Goal: Book appointment/travel/reservation

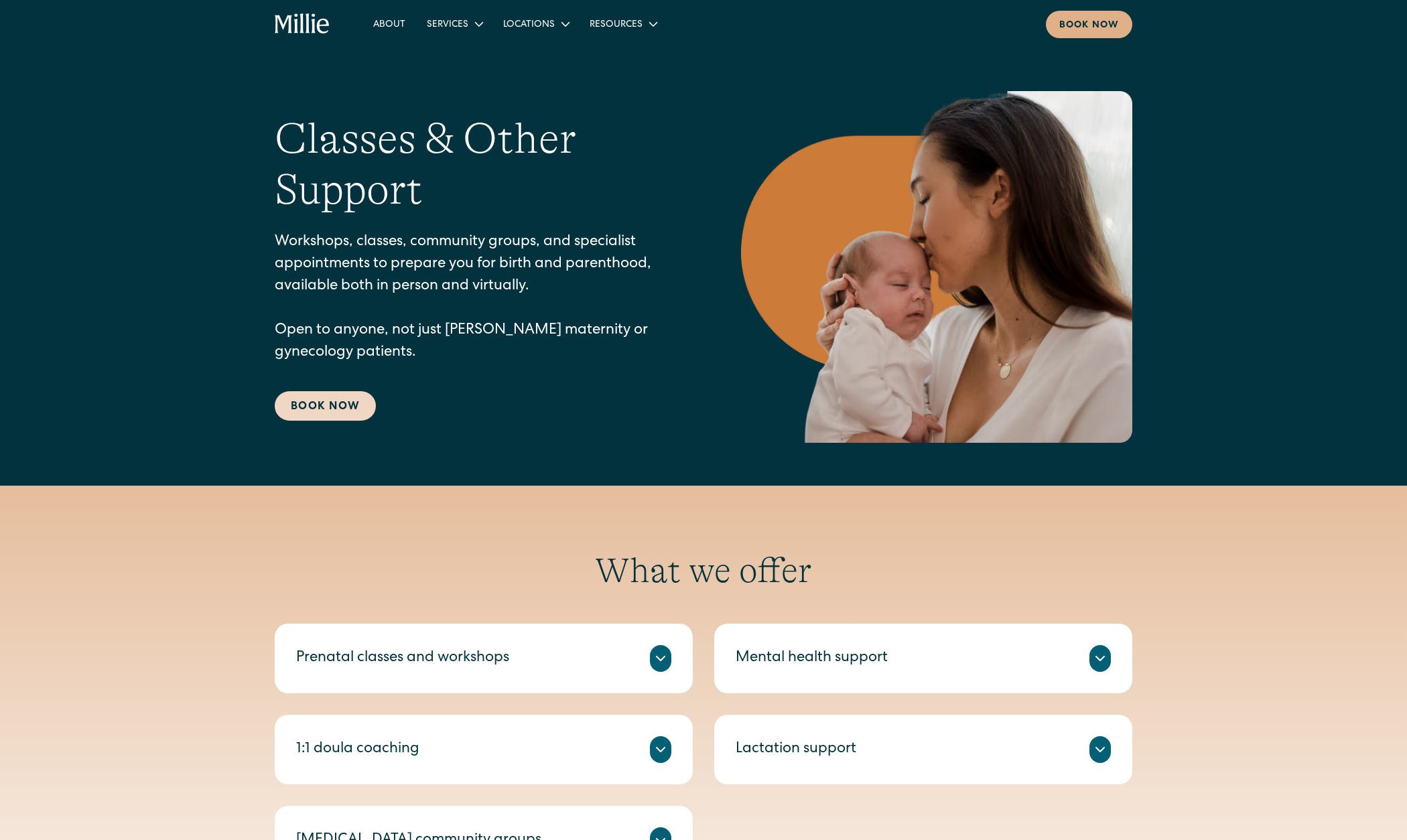
click at [329, 411] on link "Book Now" at bounding box center [325, 406] width 101 height 29
click at [453, 58] on link "Maternity" at bounding box center [494, 56] width 144 height 22
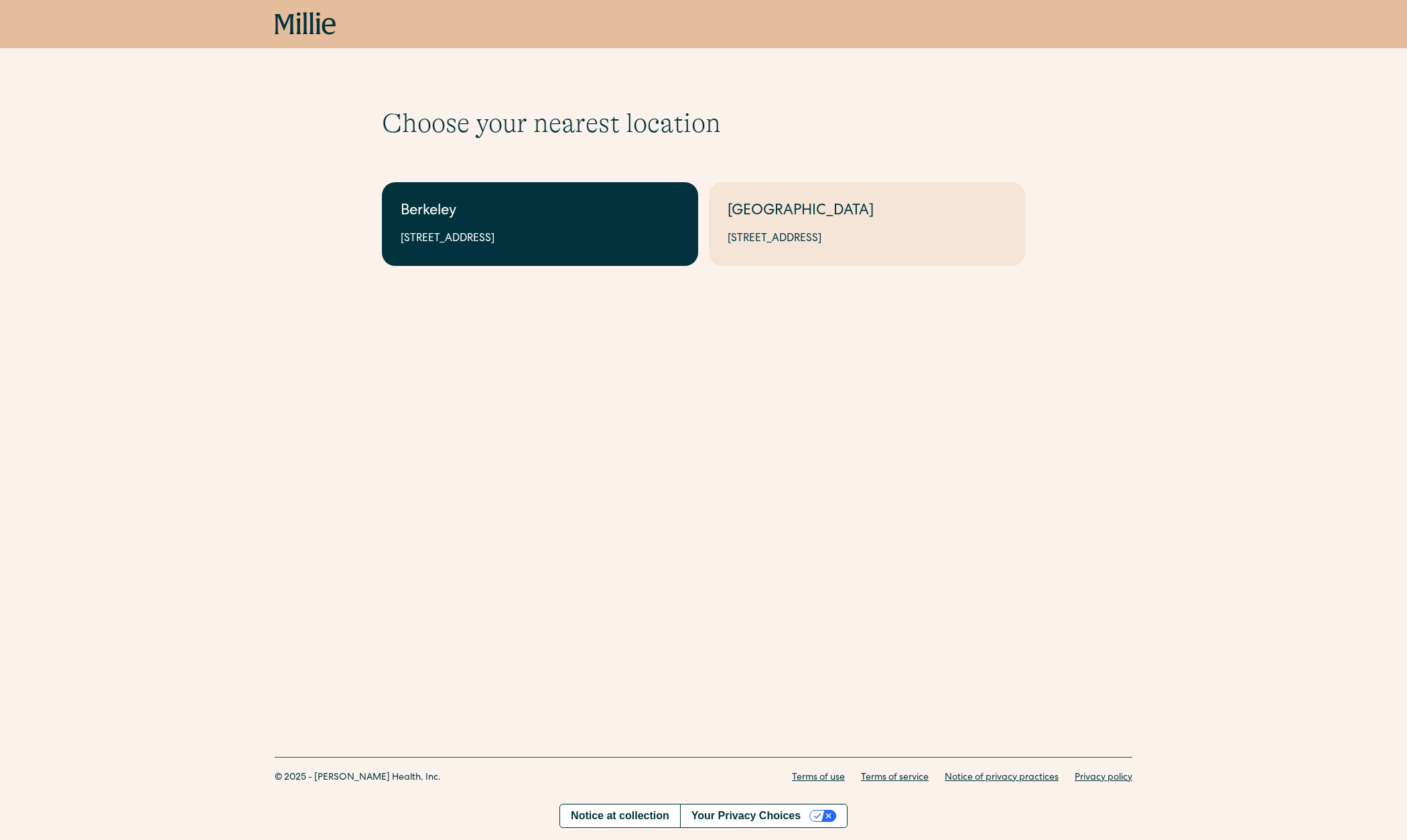
click at [556, 233] on div "2999 Regent St, Suite 524, Berkeley, CA 94705" at bounding box center [540, 239] width 279 height 16
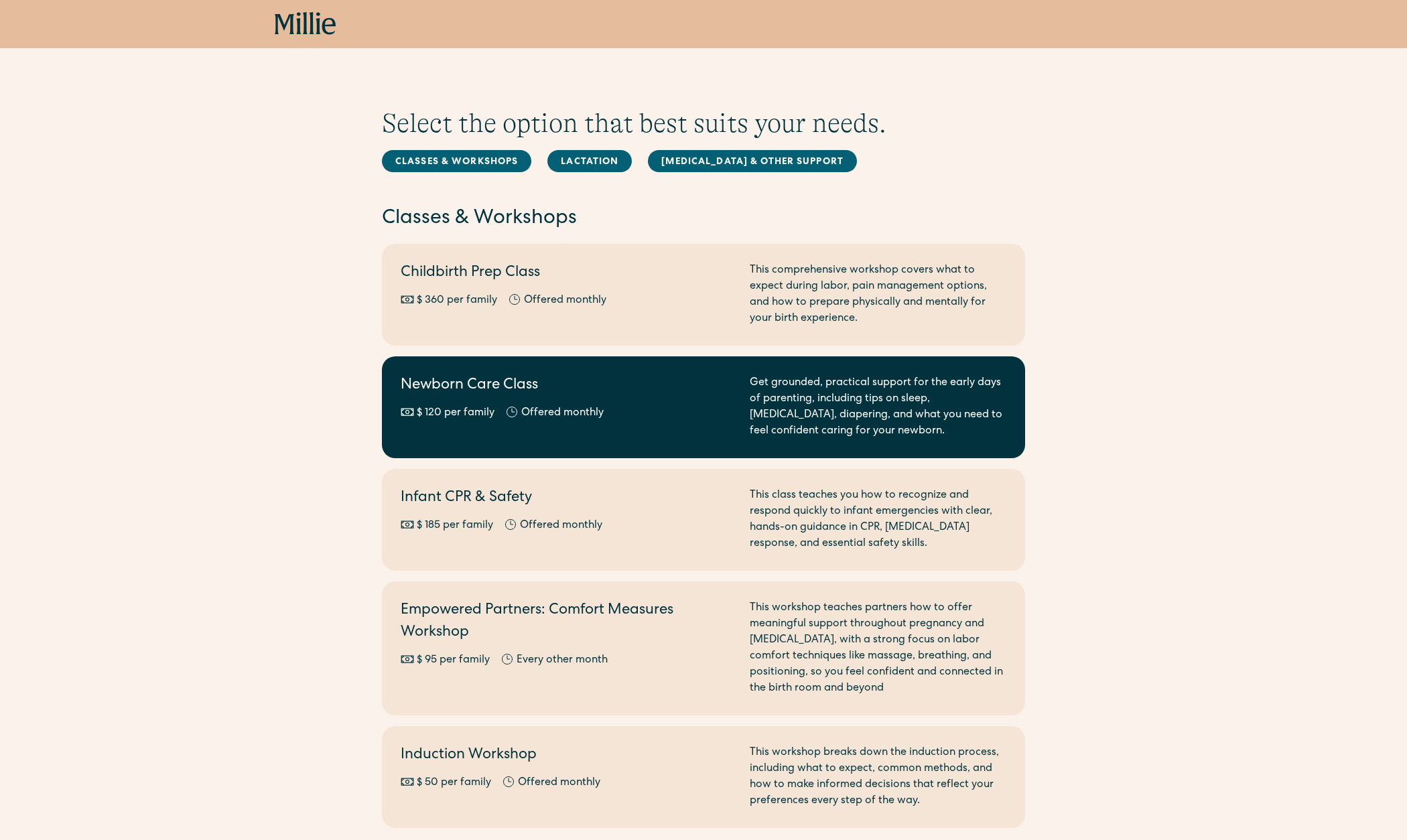
scroll to position [22, 0]
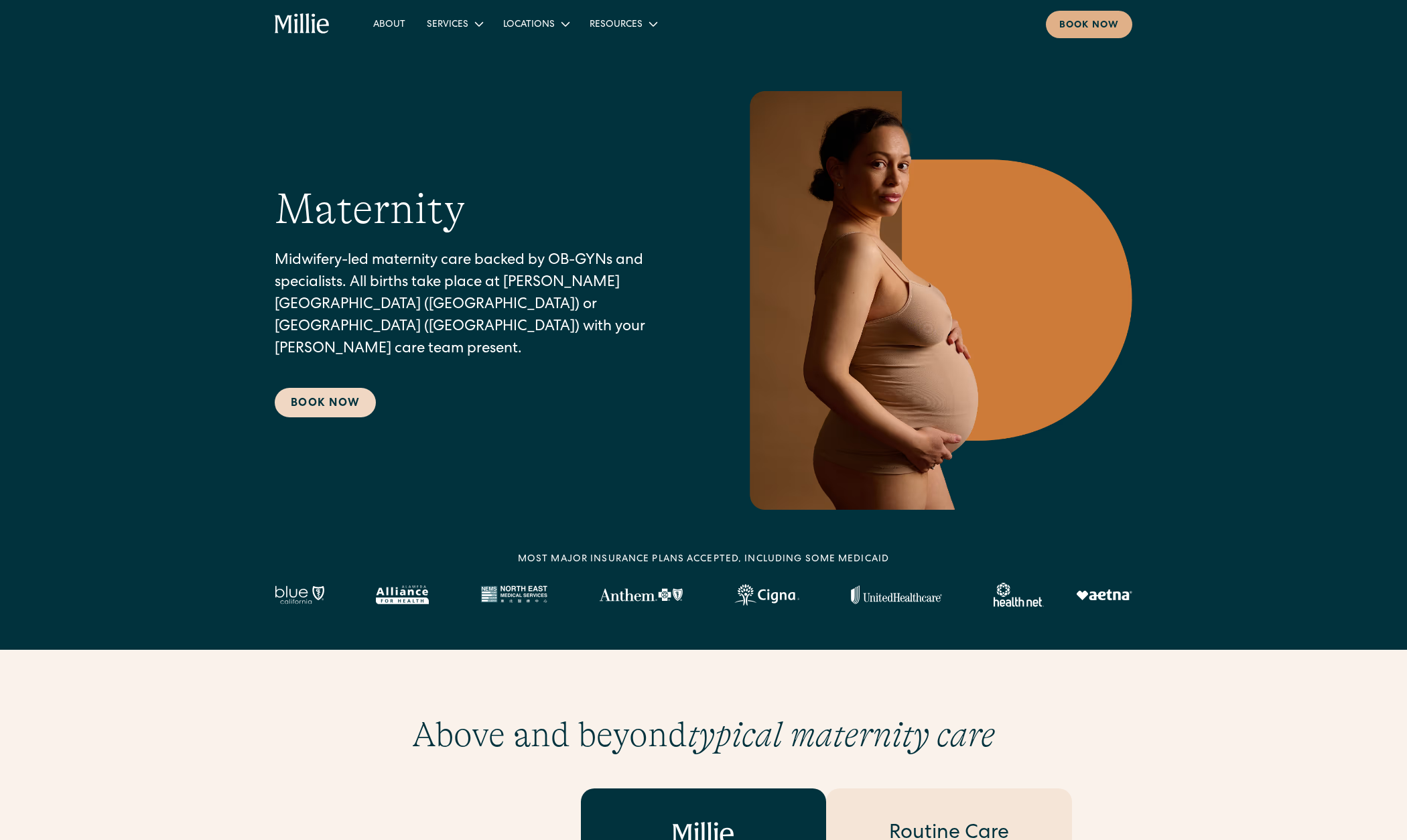
click at [301, 396] on link "Book Now" at bounding box center [325, 402] width 101 height 29
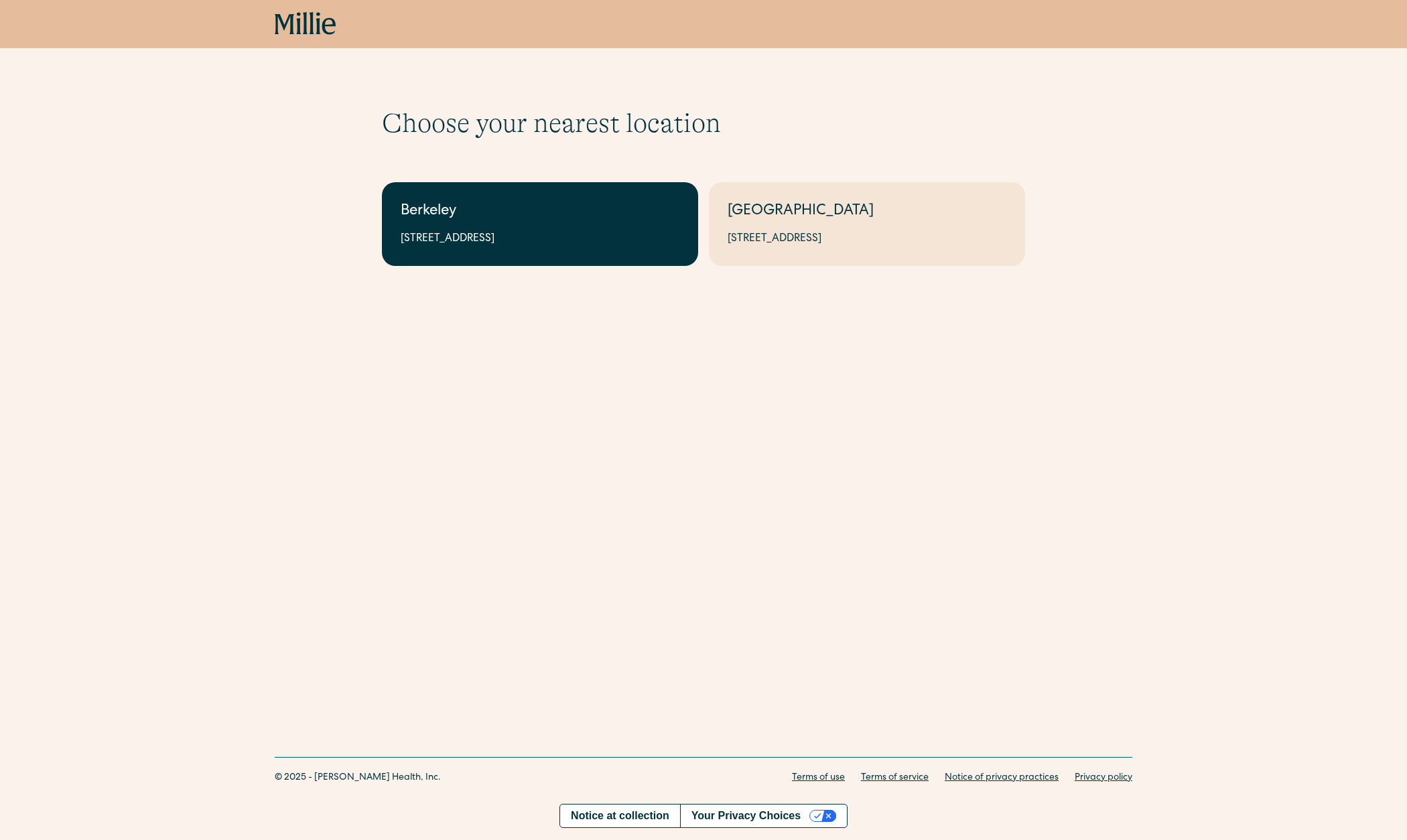
click at [440, 225] on link "Berkeley 2999 Regent St, Suite 524, Berkeley, CA 94705" at bounding box center [540, 224] width 316 height 84
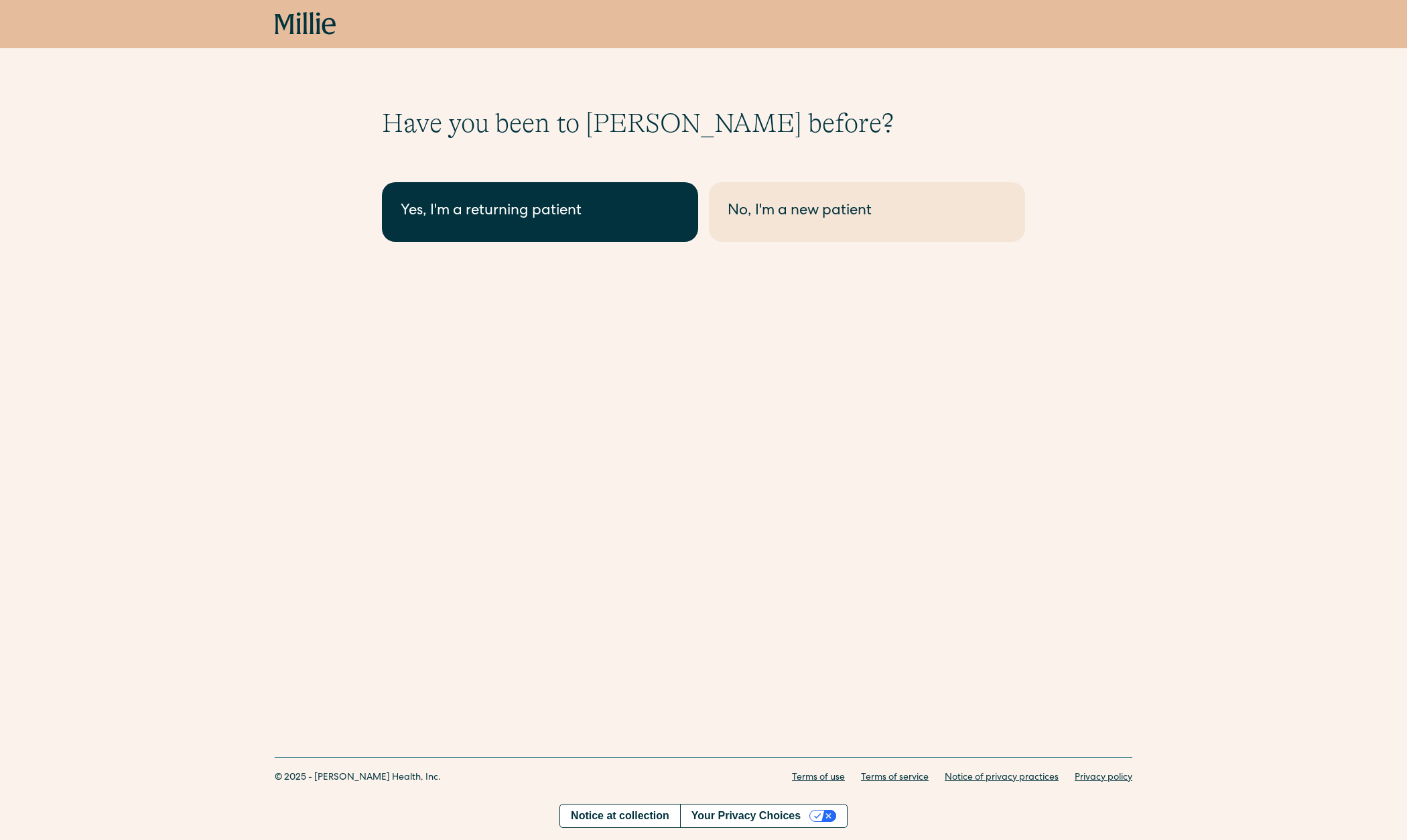
click at [446, 227] on link "Yes, I'm a returning patient" at bounding box center [540, 212] width 316 height 59
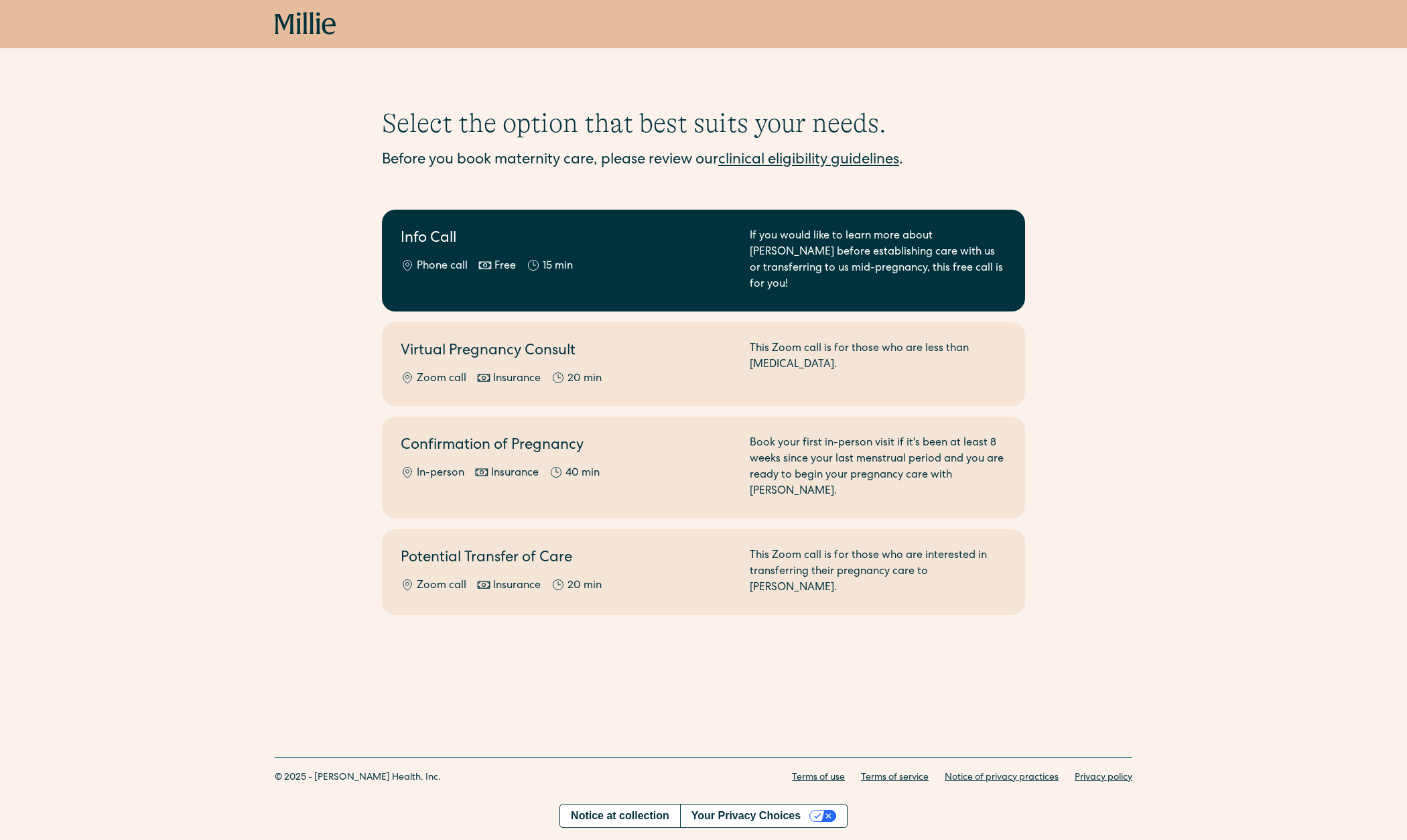
click at [441, 254] on div "Info Call Phone call Free 15 min" at bounding box center [567, 261] width 333 height 65
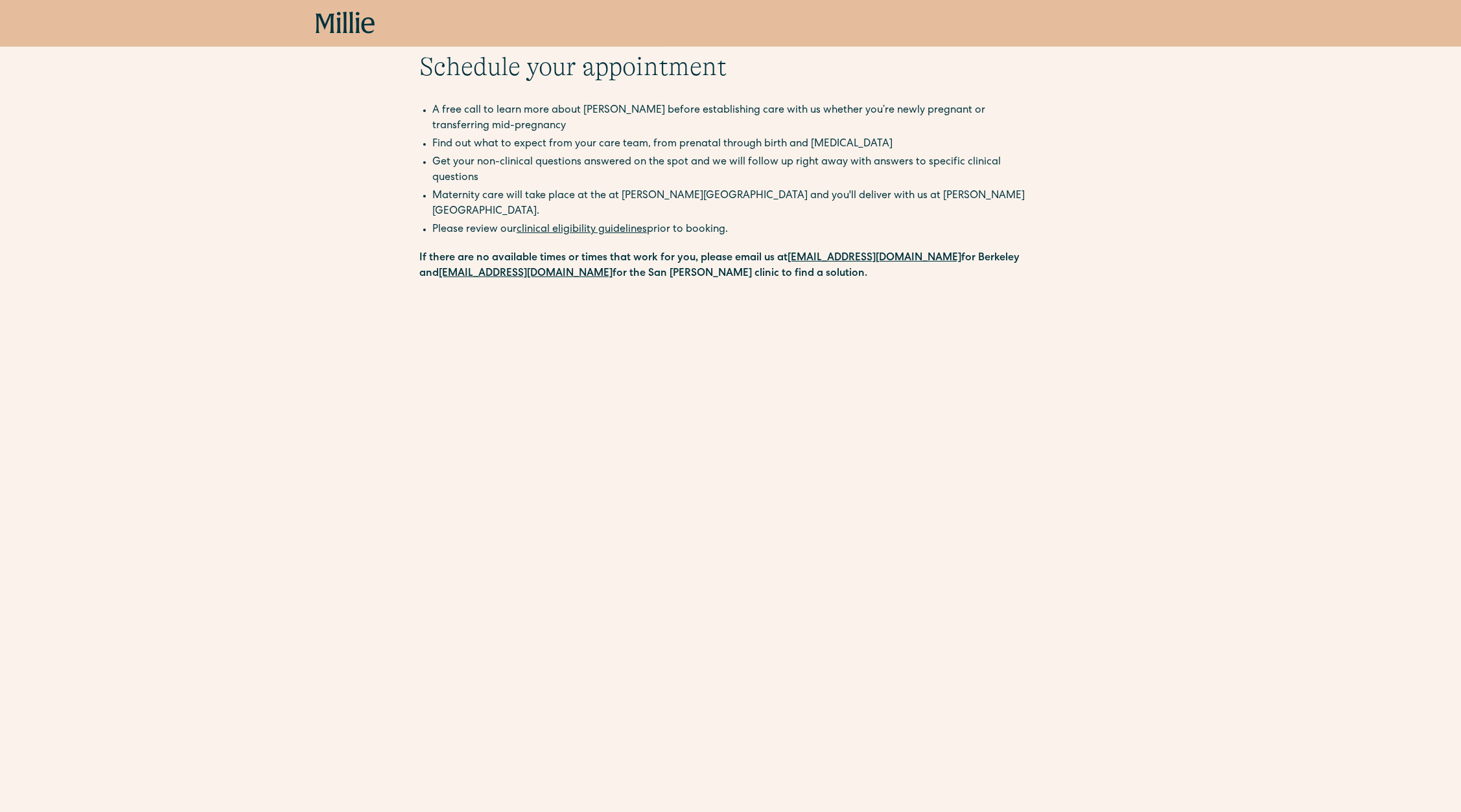
scroll to position [49, 0]
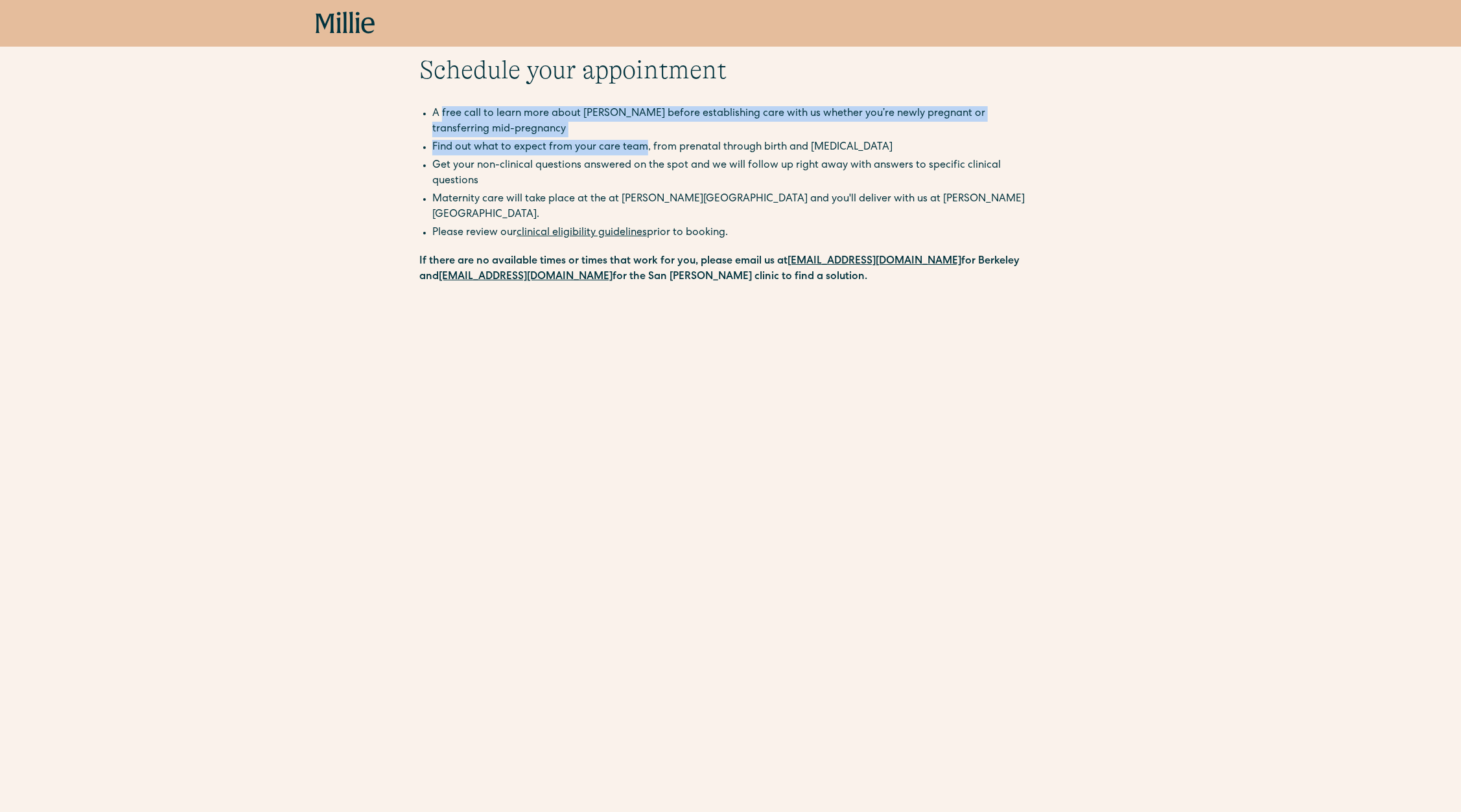
drag, startPoint x: 443, startPoint y: 111, endPoint x: 643, endPoint y: 153, distance: 204.4
click at [643, 153] on ul "A free call to learn more about [PERSON_NAME] before establishing care with us …" at bounding box center [730, 149] width 622 height 86
click at [643, 152] on li "Find out what to expect from your care team, from prenatal through birth and [M…" at bounding box center [736, 147] width 609 height 15
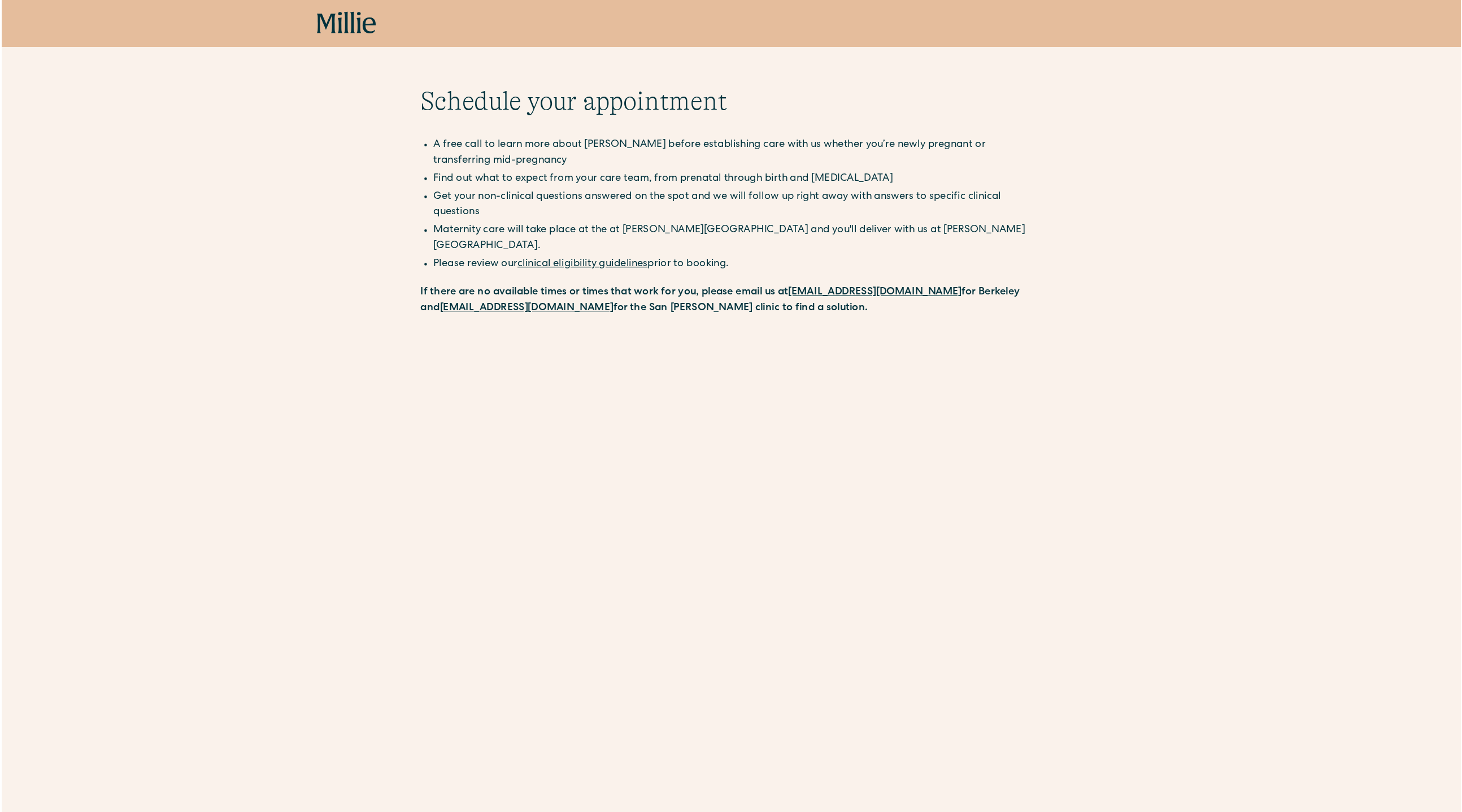
scroll to position [0, 0]
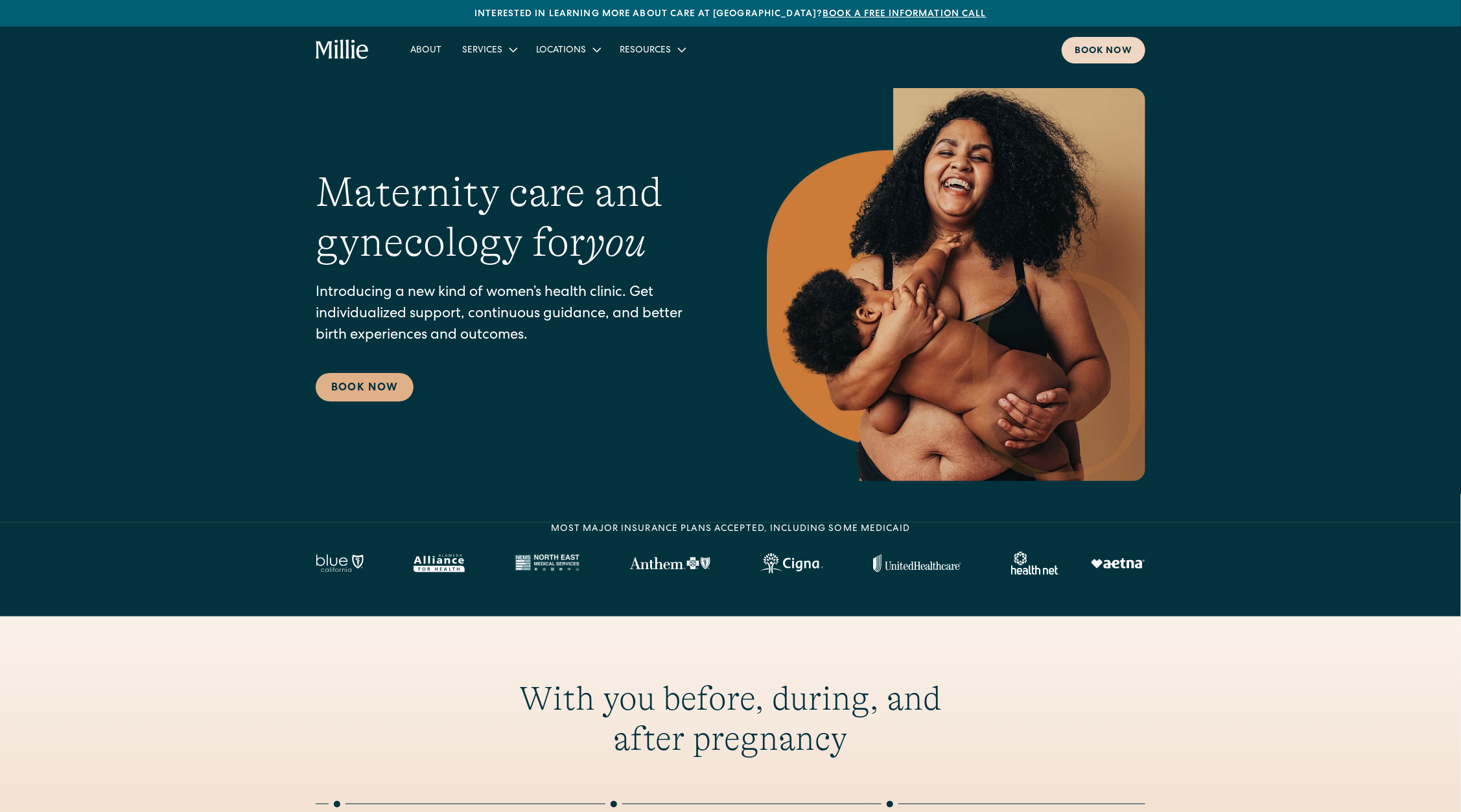
click at [1084, 45] on div "Book now" at bounding box center [1103, 51] width 57 height 14
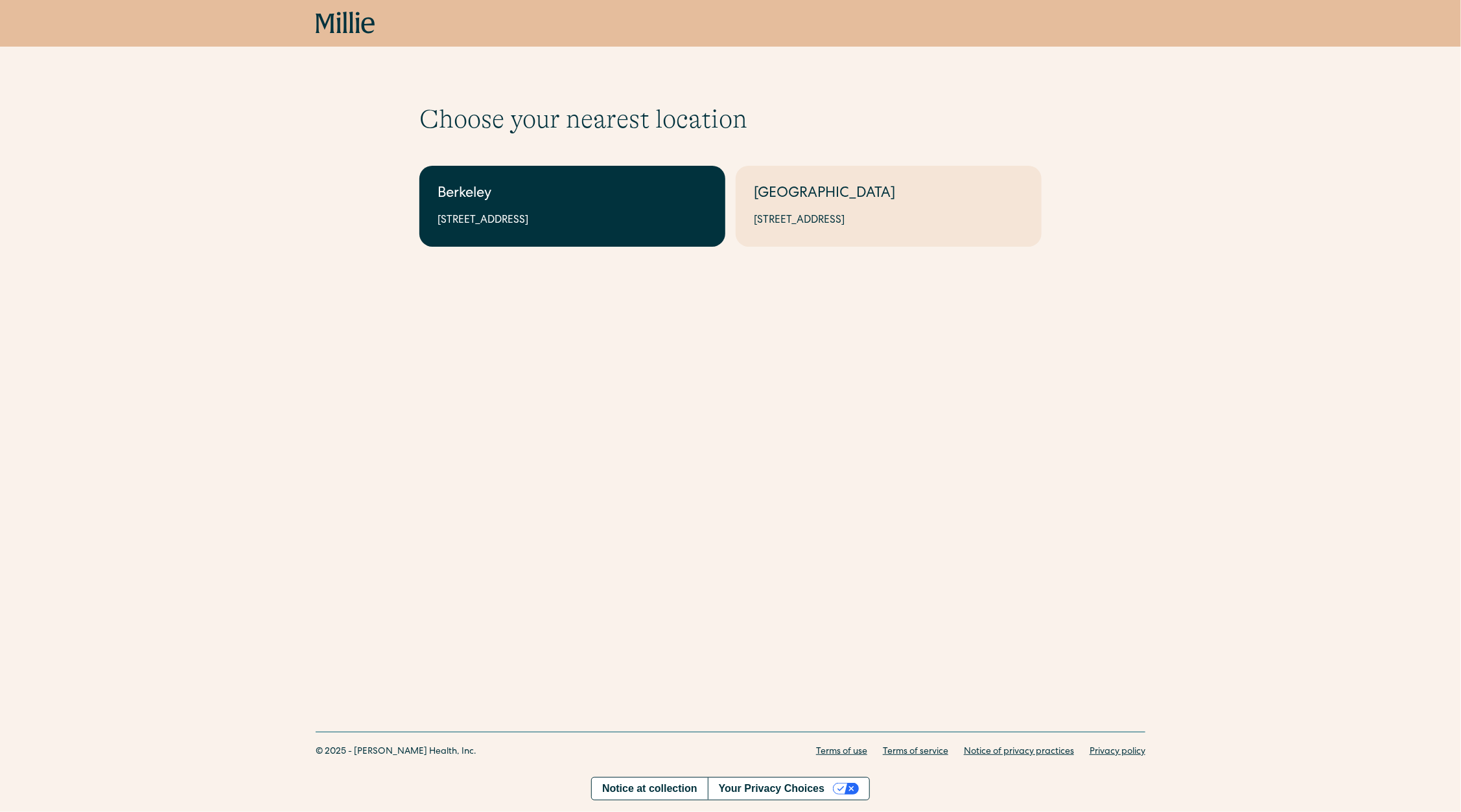
click at [495, 193] on div "Berkeley" at bounding box center [572, 194] width 270 height 21
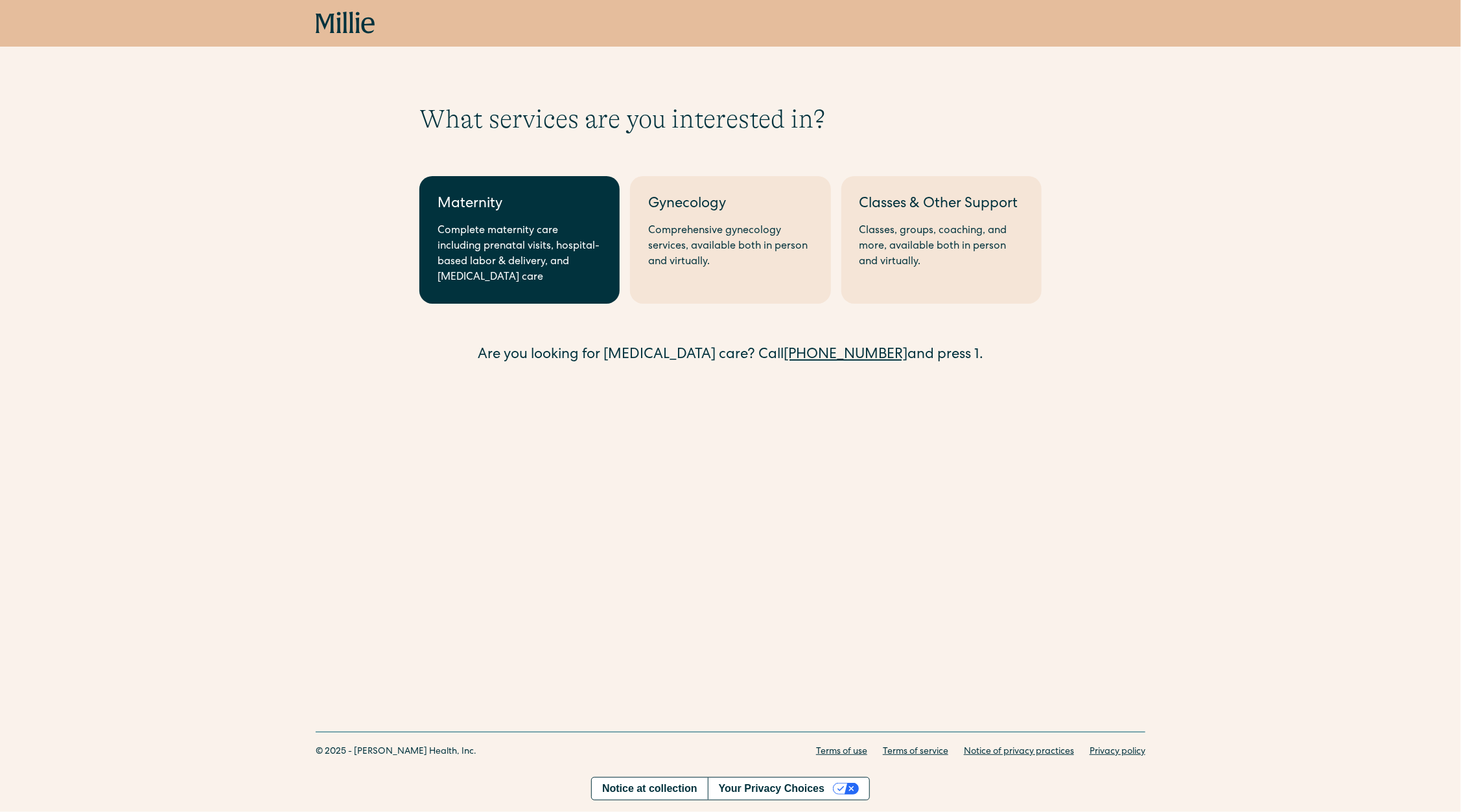
click at [478, 241] on div "Complete maternity care including prenatal visits, hospital-based labor & deliv…" at bounding box center [519, 254] width 164 height 63
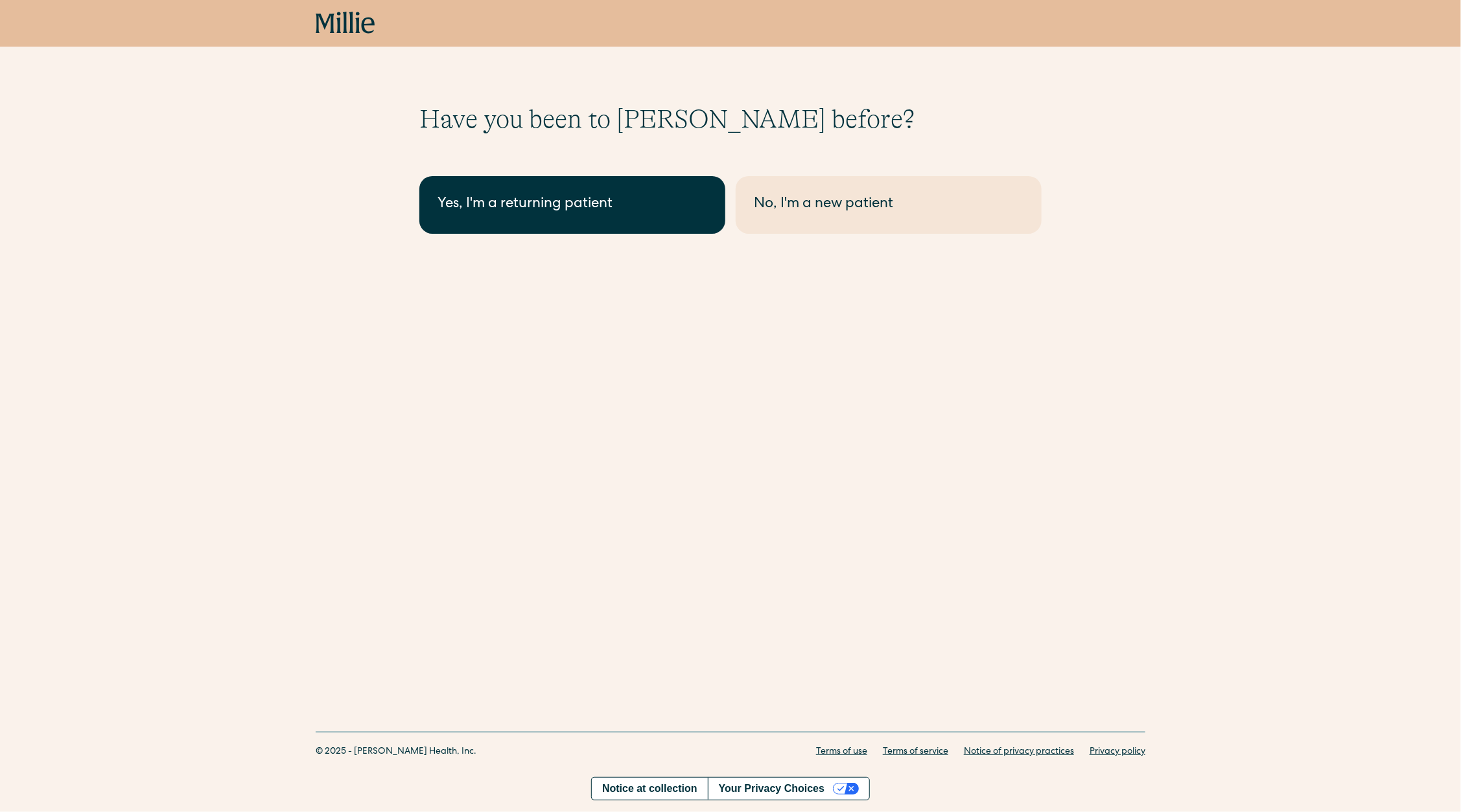
click at [515, 208] on div "Yes, I'm a returning patient" at bounding box center [572, 205] width 270 height 21
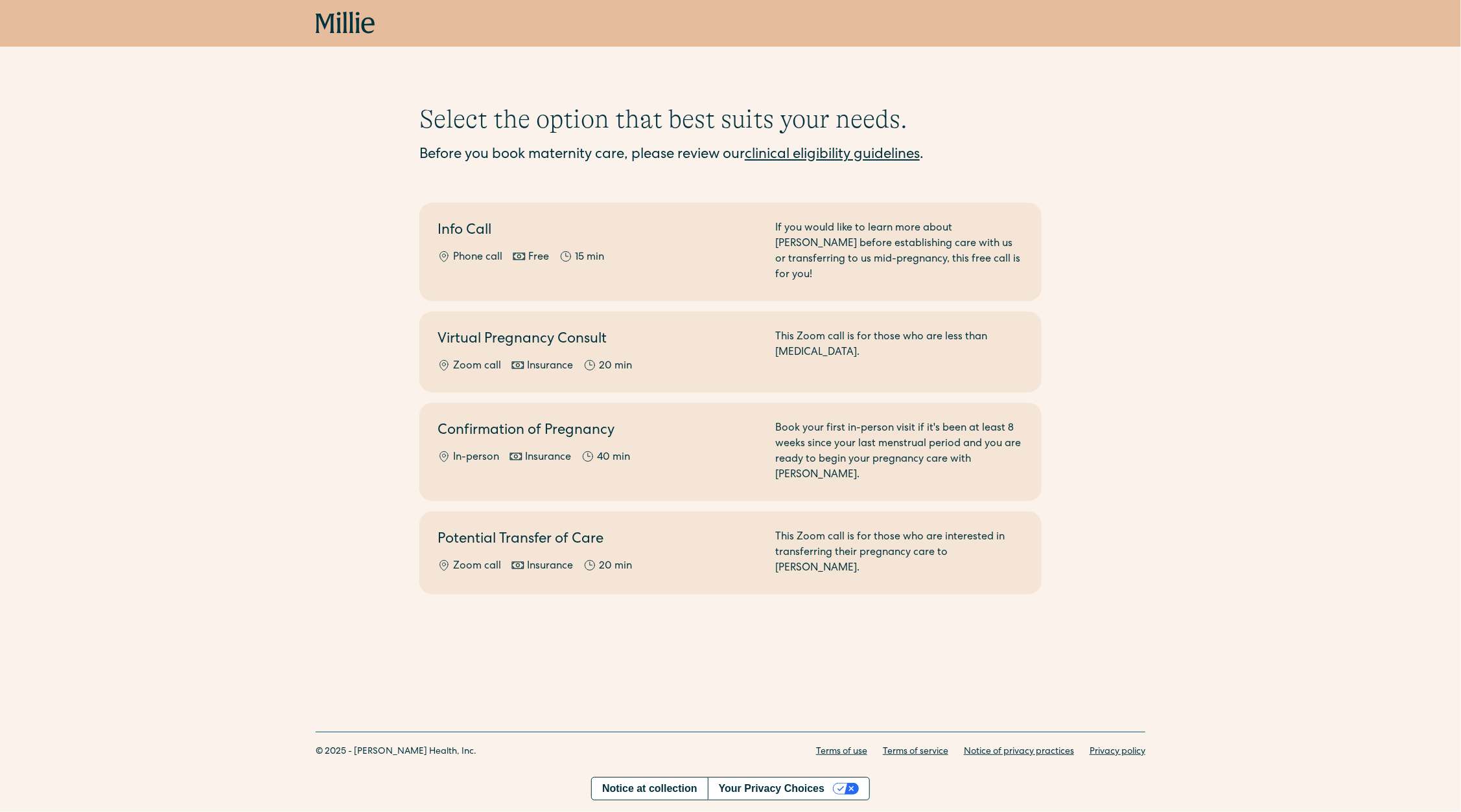
drag, startPoint x: 499, startPoint y: 189, endPoint x: 476, endPoint y: 182, distance: 24.0
click at [480, 181] on div "Before you book maternity care, please review our clinical eligibility guidelin…" at bounding box center [730, 170] width 622 height 52
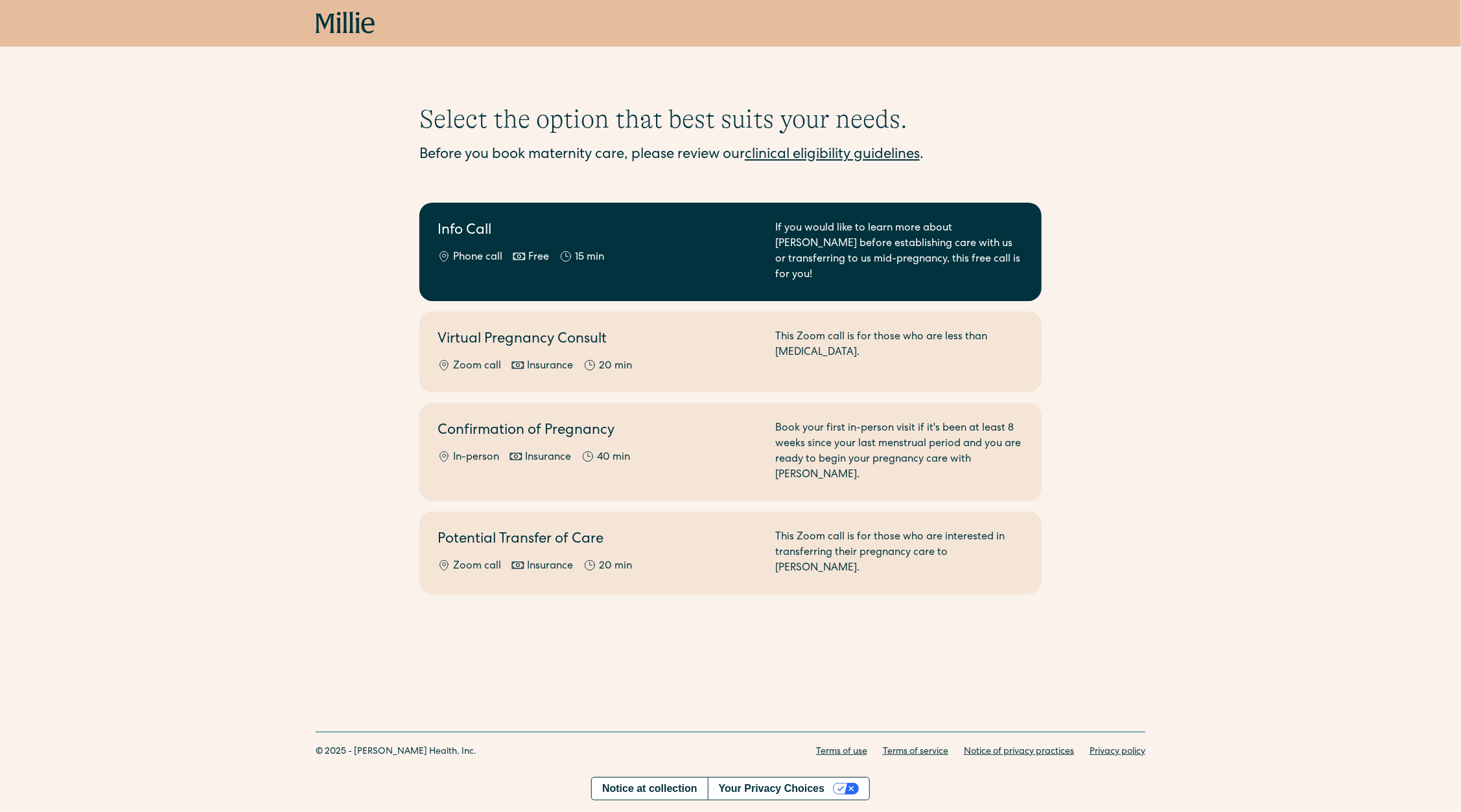
click at [467, 236] on h2 "Info Call" at bounding box center [599, 231] width 322 height 21
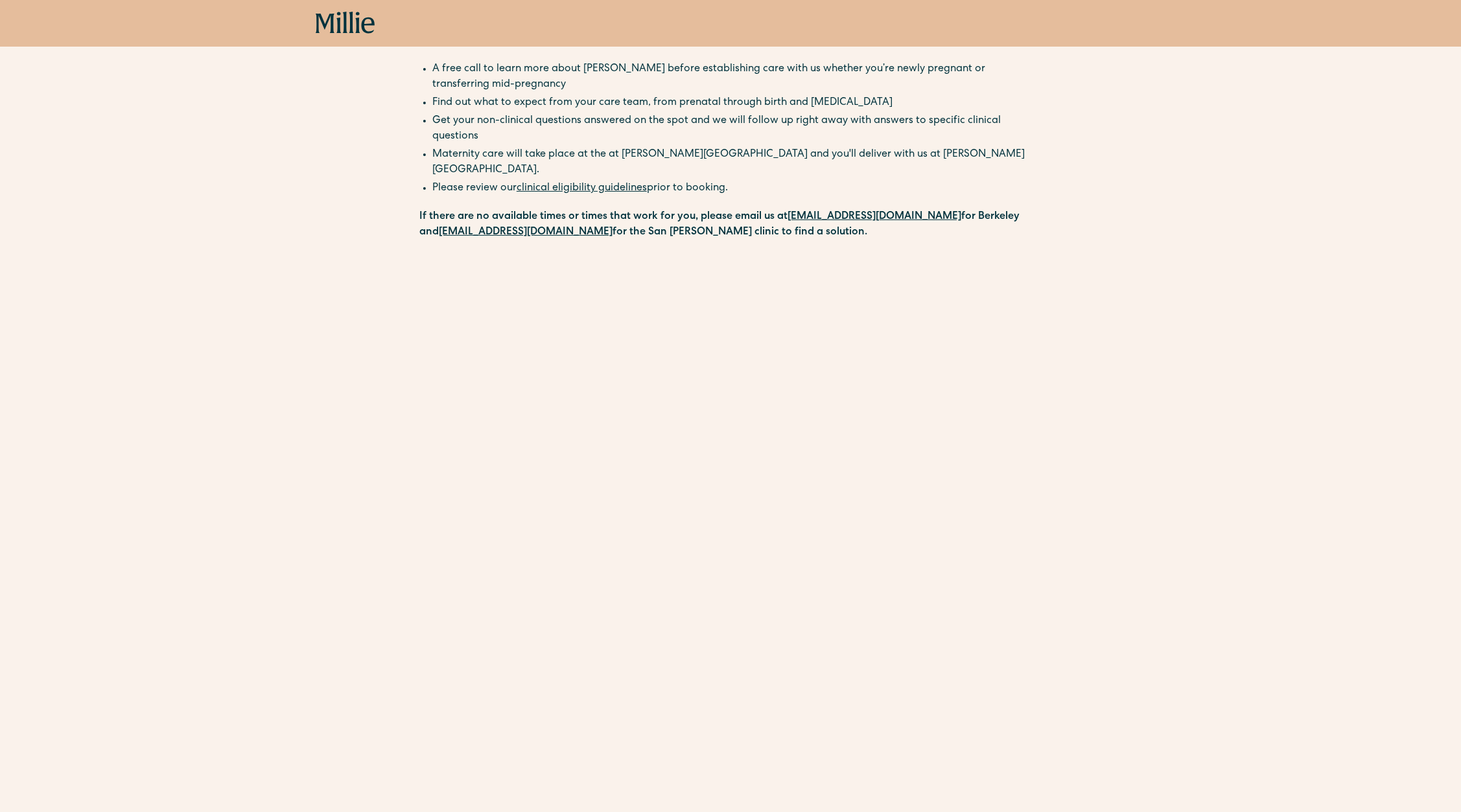
scroll to position [92, 0]
